Goal: Task Accomplishment & Management: Manage account settings

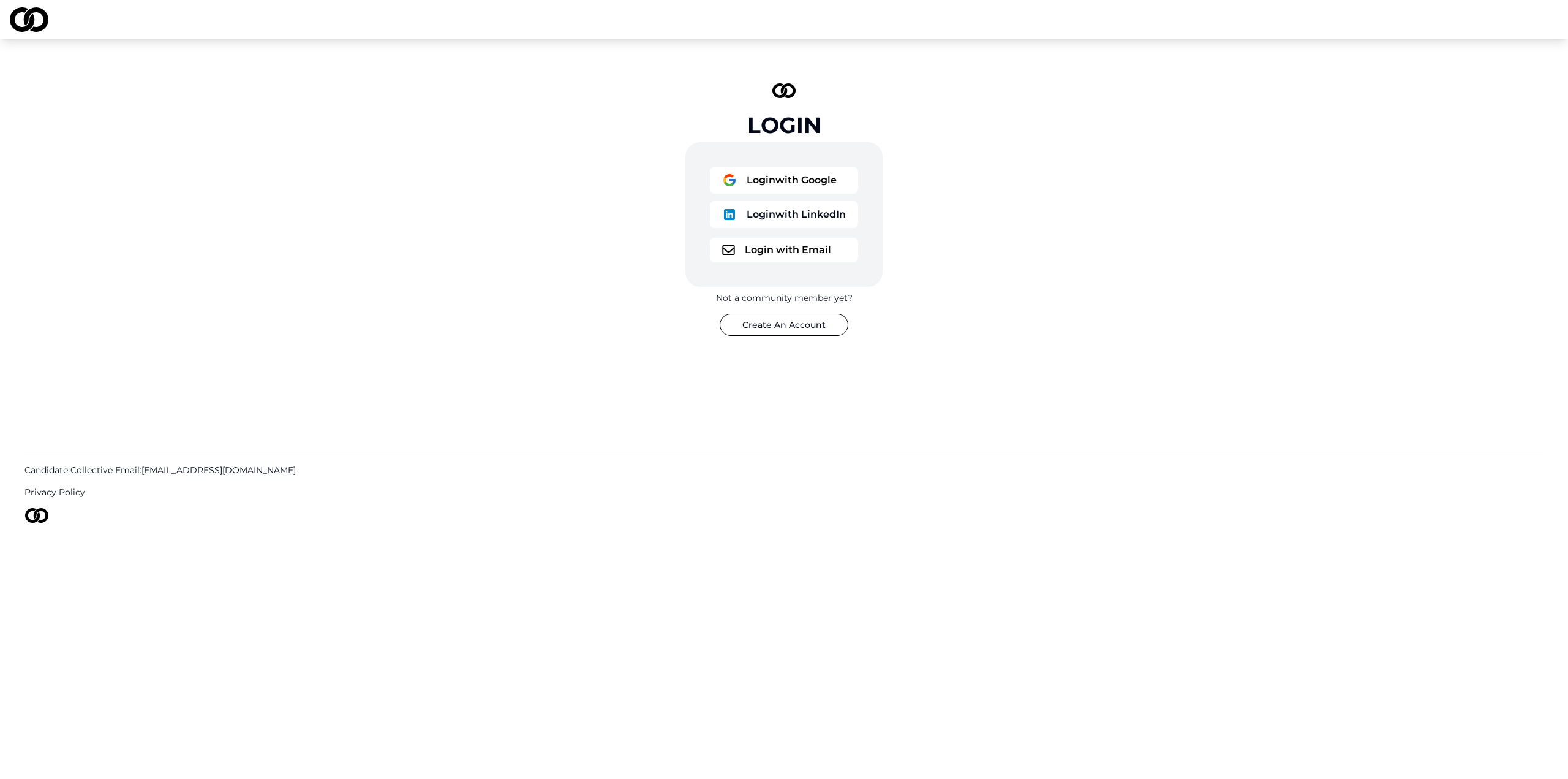
click at [134, 84] on div "Login Login with Google Login with LinkedIn Login with Email Not a community me…" at bounding box center [784, 209] width 1568 height 341
click at [203, 248] on div "Login Login with Google Login with LinkedIn Login with Email Not a community me…" at bounding box center [784, 209] width 1568 height 341
click at [1053, 107] on div "Login Login with Google Login with LinkedIn Login with Email Not a community me…" at bounding box center [784, 209] width 1568 height 341
click at [798, 186] on button "Login with Google" at bounding box center [784, 180] width 148 height 27
